Goal: Check status: Check status

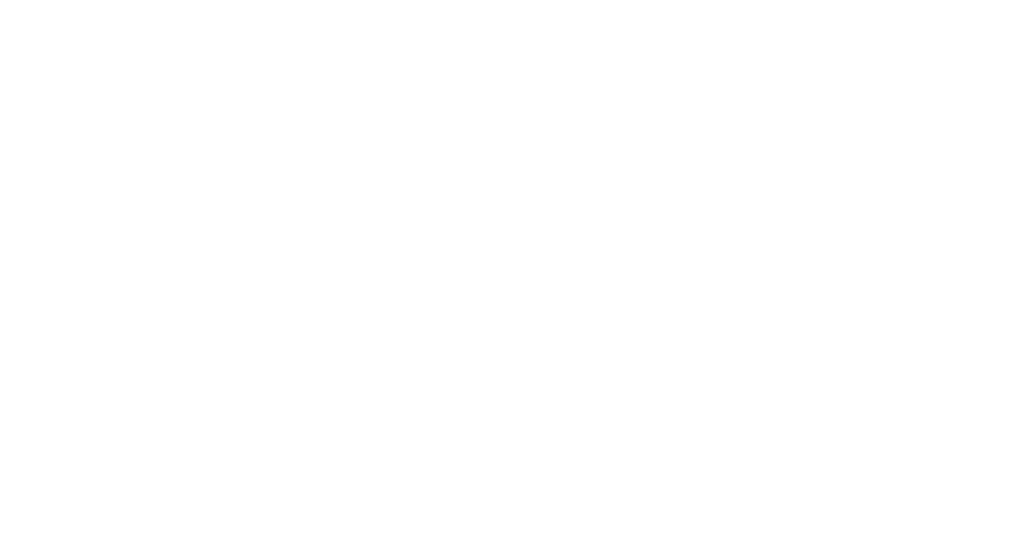
select select "100"
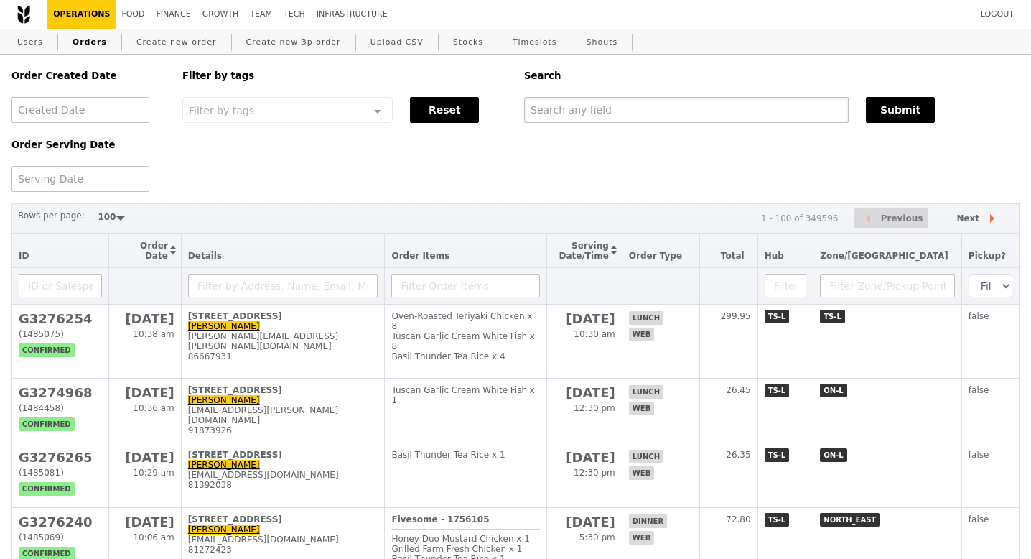
click at [594, 106] on input "text" at bounding box center [686, 110] width 325 height 26
paste input "84315759"
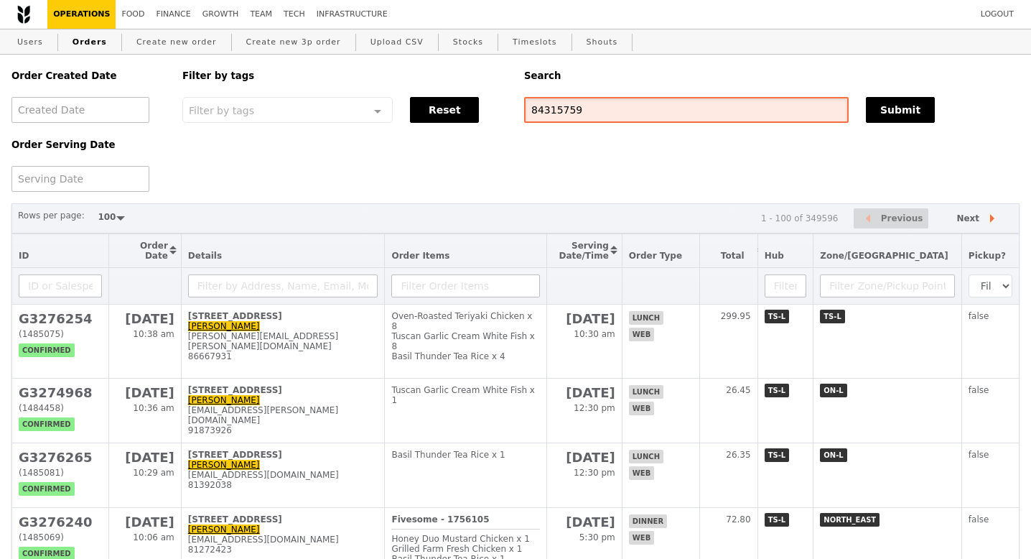
type input "84315759"
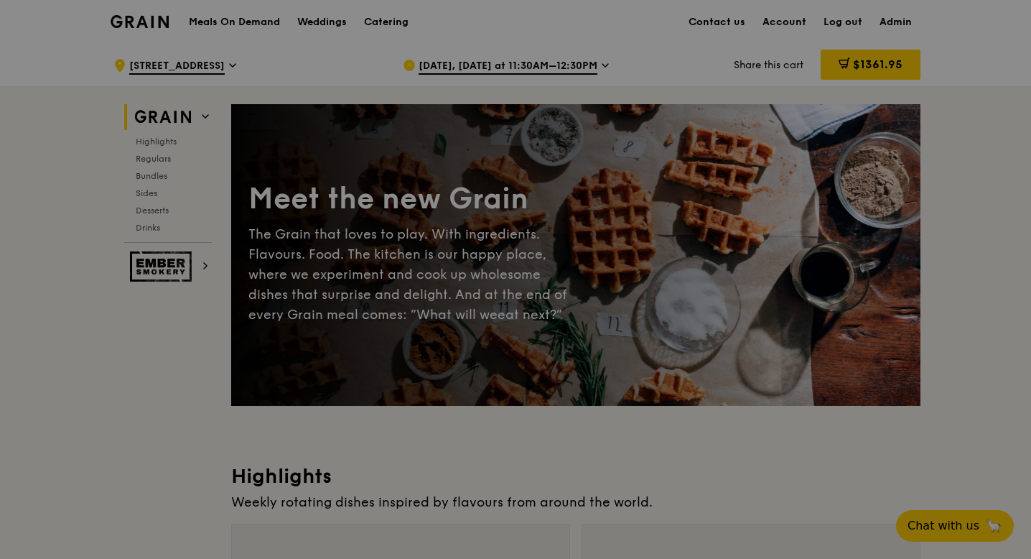
click at [384, 20] on div at bounding box center [515, 279] width 1031 height 559
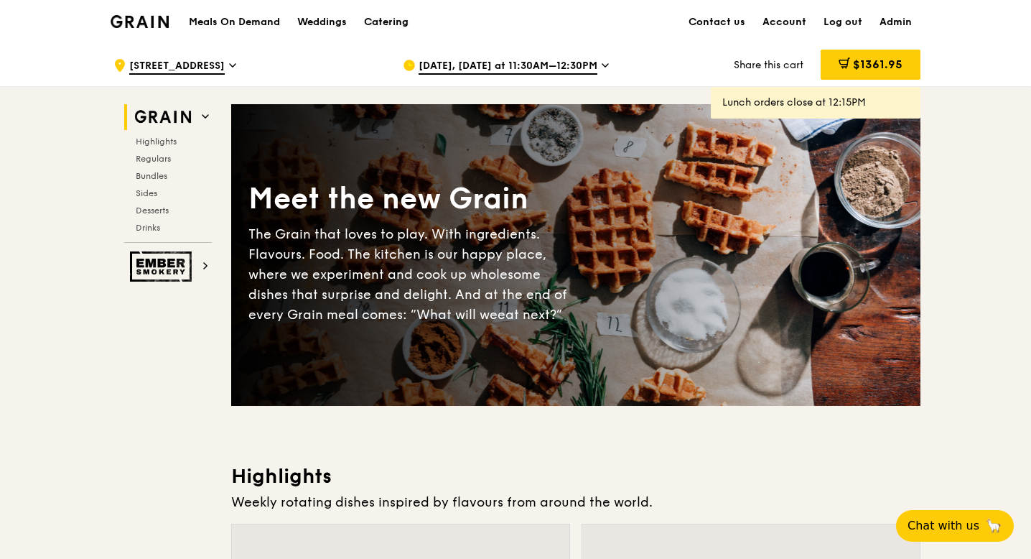
click at [383, 22] on div "Catering" at bounding box center [386, 22] width 45 height 43
